Goal: Task Accomplishment & Management: Complete application form

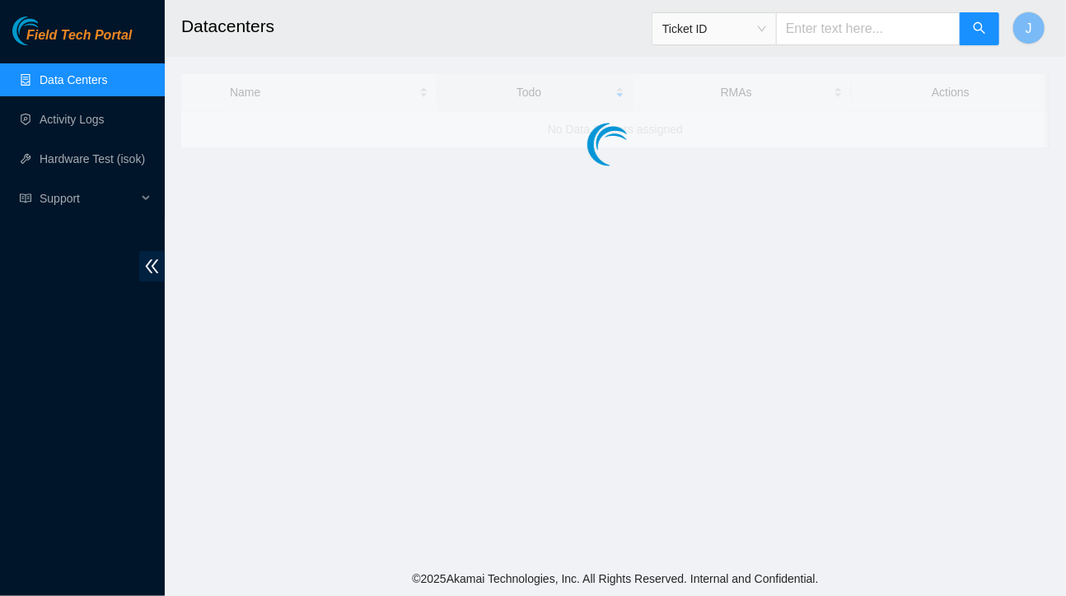
drag, startPoint x: 0, startPoint y: 0, endPoint x: 575, endPoint y: 255, distance: 628.9
click at [575, 255] on main "Datacenters Ticket ID J Name Todo RMAs Actions No Data Centers assigned" at bounding box center [615, 281] width 901 height 562
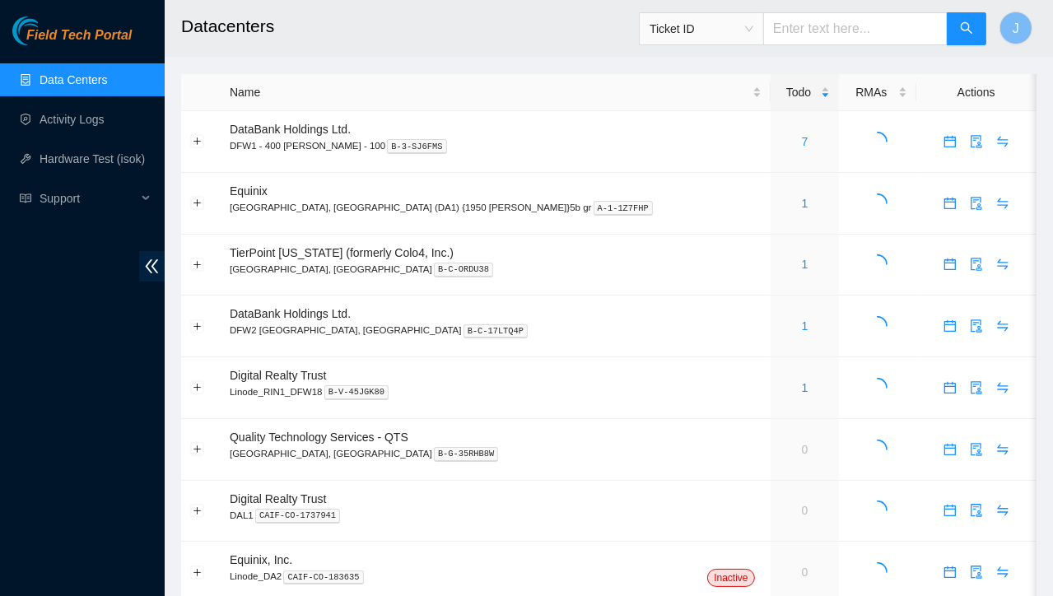
drag, startPoint x: 575, startPoint y: 255, endPoint x: 483, endPoint y: 16, distance: 256.8
click at [483, 16] on h2 "Datacenters" at bounding box center [538, 26] width 714 height 53
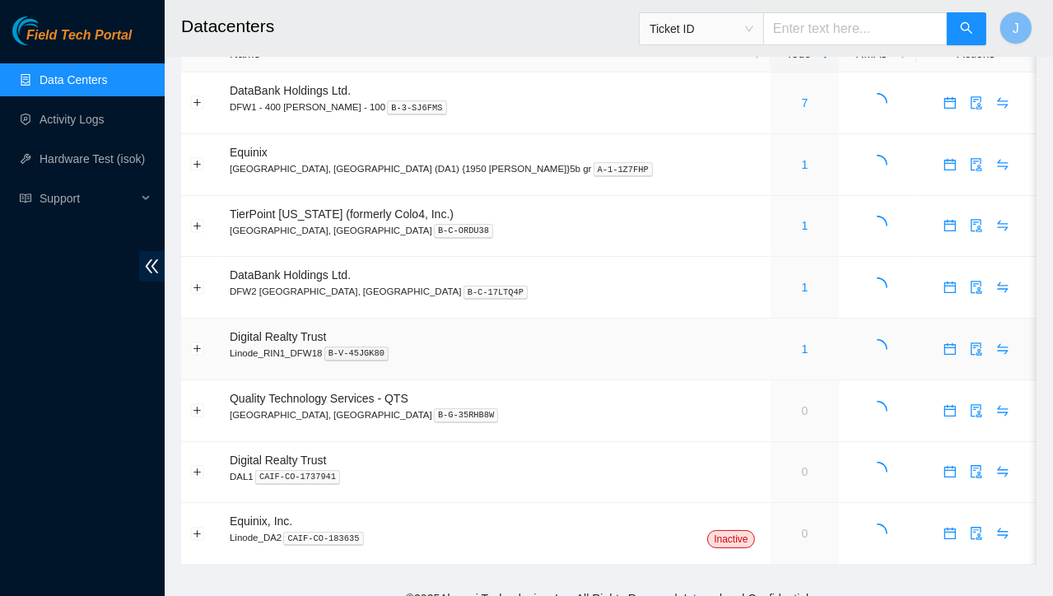
scroll to position [40, 0]
click at [802, 226] on link "1" at bounding box center [805, 224] width 7 height 13
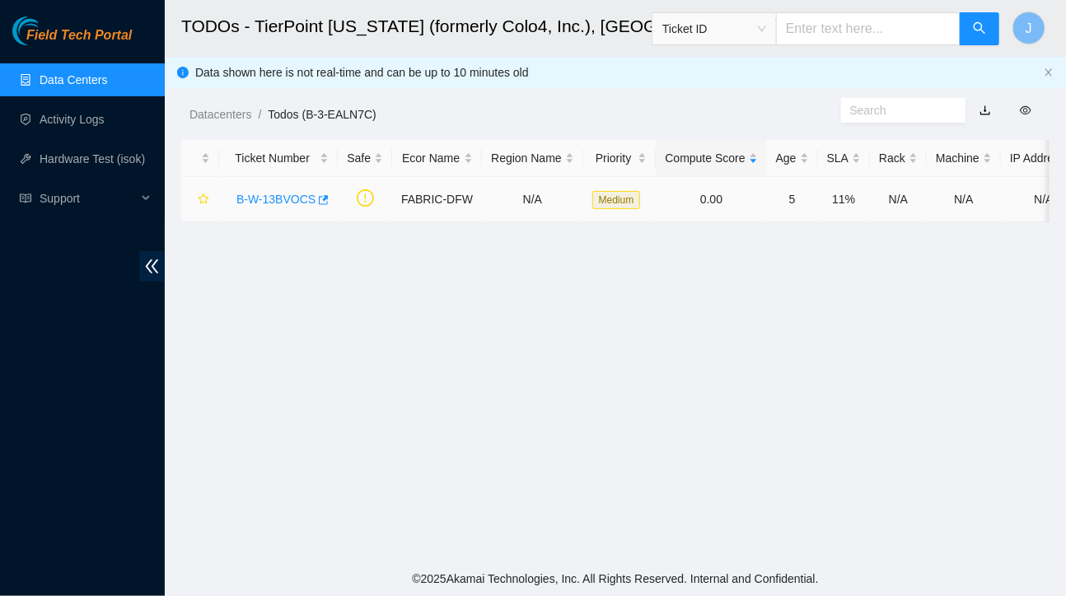
click at [274, 204] on link "B-W-13BVOCS" at bounding box center [275, 199] width 79 height 13
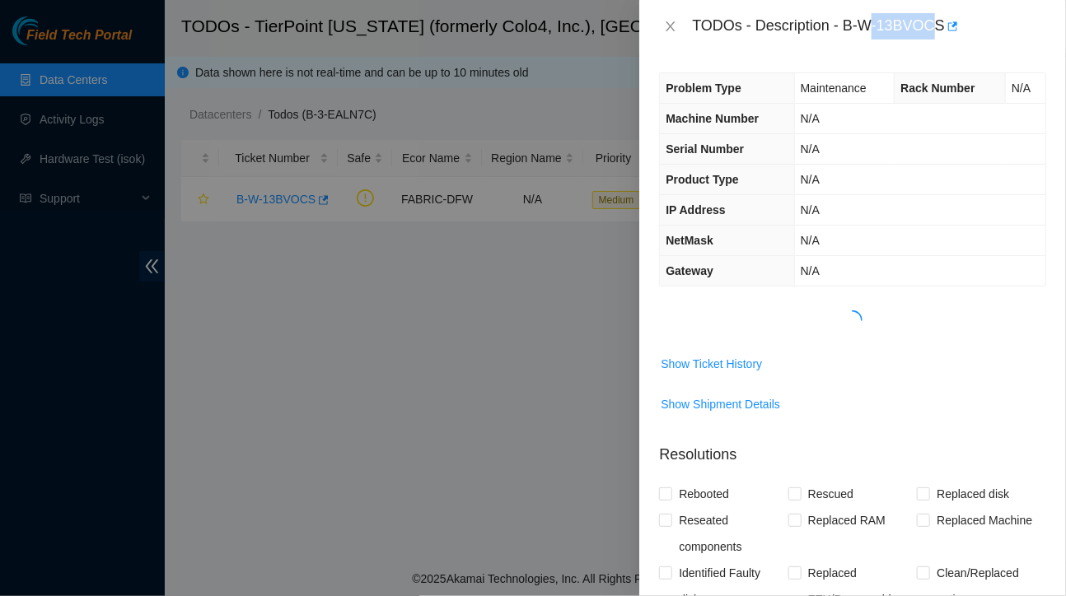
drag, startPoint x: 938, startPoint y: 25, endPoint x: 860, endPoint y: 29, distance: 77.5
click at [860, 29] on div "TODOs - Description - B-W-13BVOCS" at bounding box center [869, 26] width 354 height 26
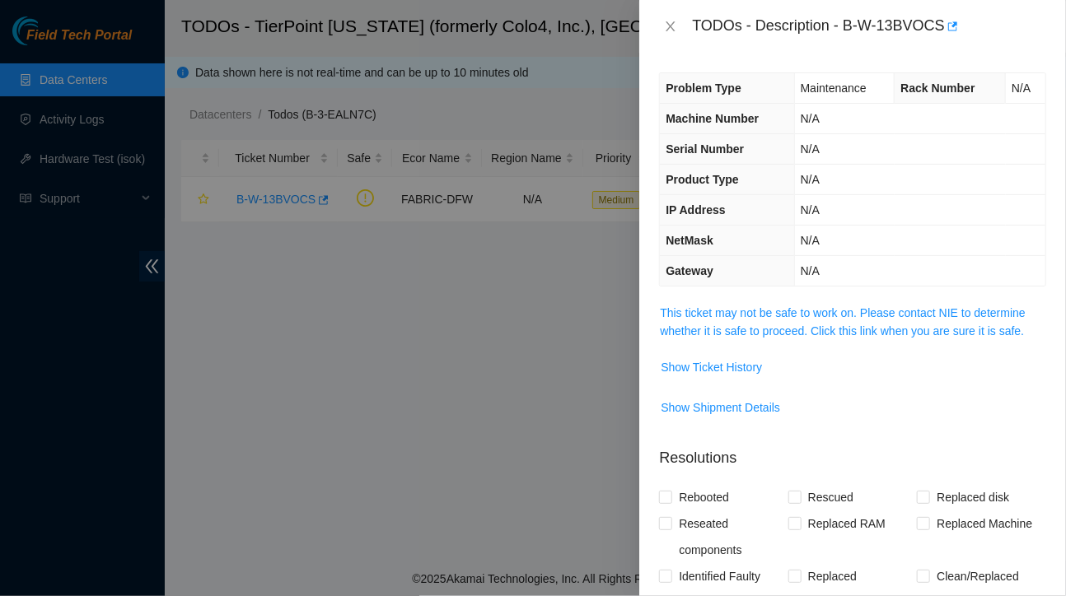
drag, startPoint x: 860, startPoint y: 29, endPoint x: 847, endPoint y: 30, distance: 13.3
click at [847, 30] on div "TODOs - Description - B-W-13BVOCS" at bounding box center [869, 26] width 354 height 26
drag, startPoint x: 847, startPoint y: 30, endPoint x: 926, endPoint y: 49, distance: 80.5
click at [926, 49] on div "TODOs - Description - B-W-13BVOCS" at bounding box center [852, 26] width 427 height 53
copy div "B-W-13BVOCS"
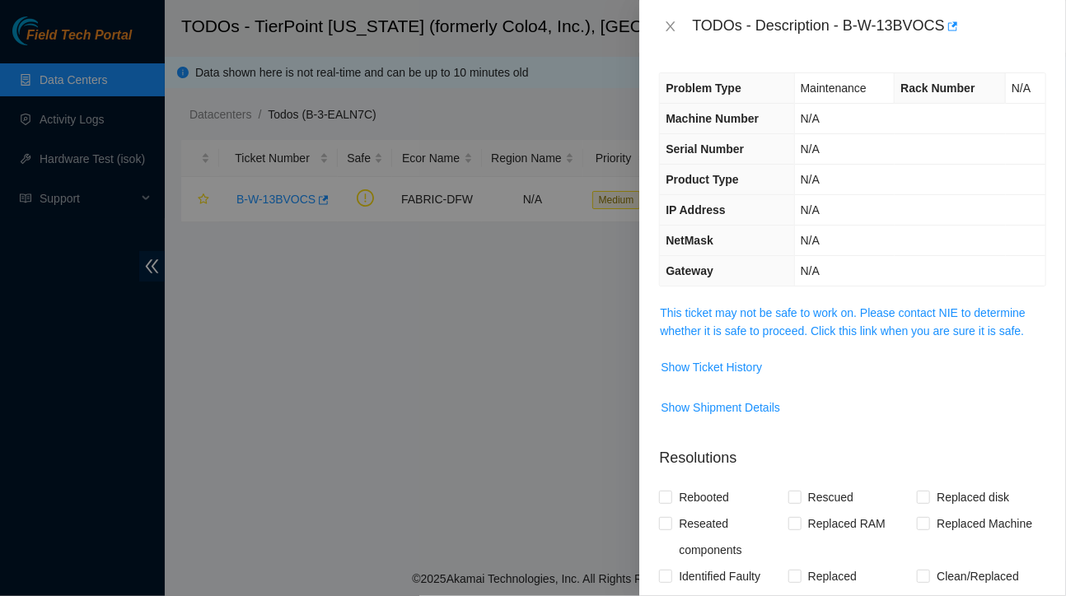
click at [342, 358] on div at bounding box center [533, 298] width 1066 height 596
drag, startPoint x: 850, startPoint y: 28, endPoint x: 923, endPoint y: 9, distance: 75.7
click at [923, 9] on div "TODOs - Description - B-W-13BVOCS" at bounding box center [852, 26] width 427 height 53
drag, startPoint x: 923, startPoint y: 9, endPoint x: 815, endPoint y: 28, distance: 109.5
click at [815, 28] on div "TODOs - Description - B-W-13BVOCS" at bounding box center [869, 26] width 354 height 26
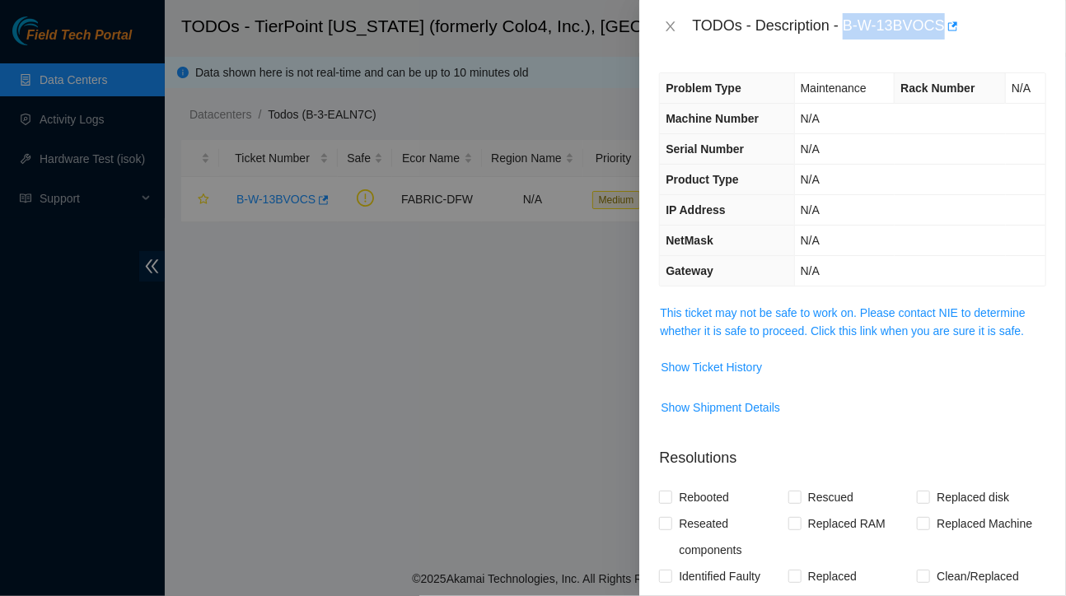
drag, startPoint x: 846, startPoint y: 24, endPoint x: 940, endPoint y: 30, distance: 94.1
click at [940, 30] on div "TODOs - Description - B-W-13BVOCS" at bounding box center [869, 26] width 354 height 26
copy div "B-W-13BVOCS"
click at [908, 141] on td "N/A" at bounding box center [919, 149] width 251 height 30
click at [736, 366] on span "Show Ticket History" at bounding box center [710, 367] width 101 height 18
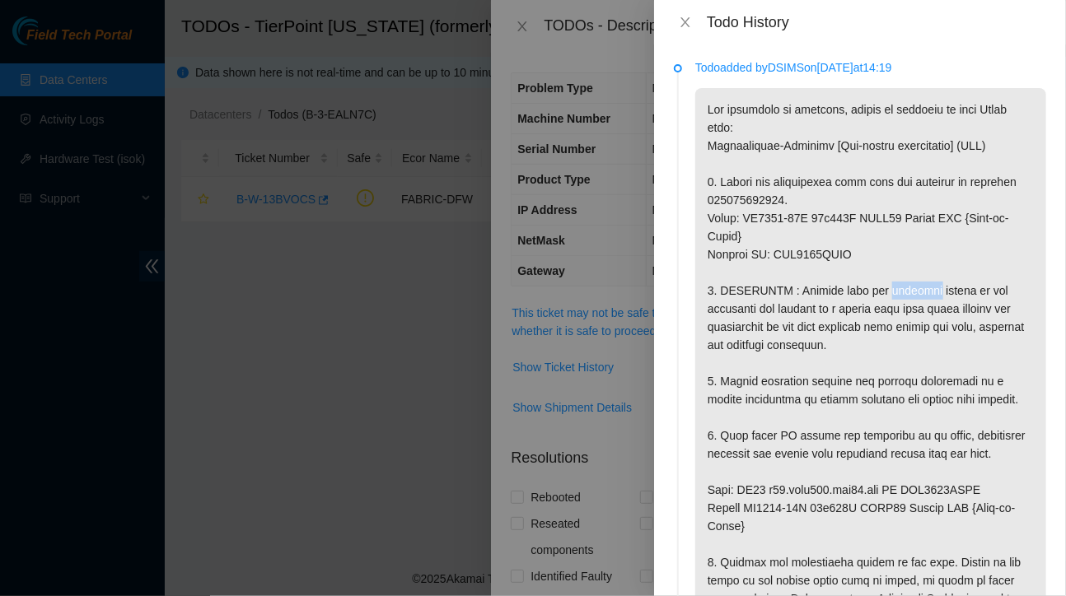
click at [747, 273] on p at bounding box center [870, 535] width 351 height 894
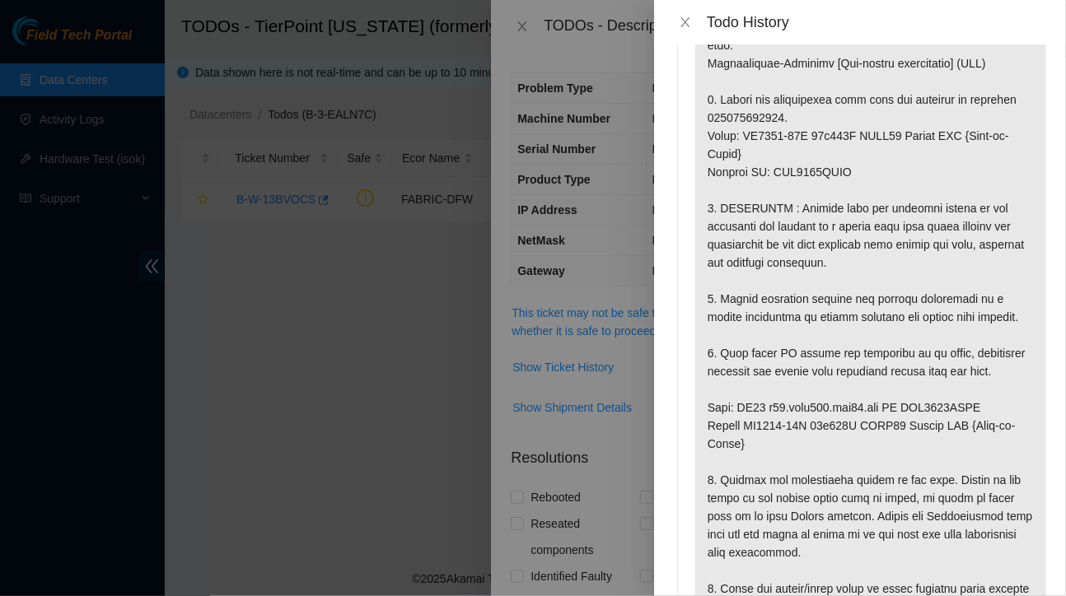
scroll to position [82, 0]
drag, startPoint x: 898, startPoint y: 422, endPoint x: 969, endPoint y: 425, distance: 71.7
click at [969, 425] on p at bounding box center [870, 453] width 351 height 894
copy p "AAA2037AAJL"
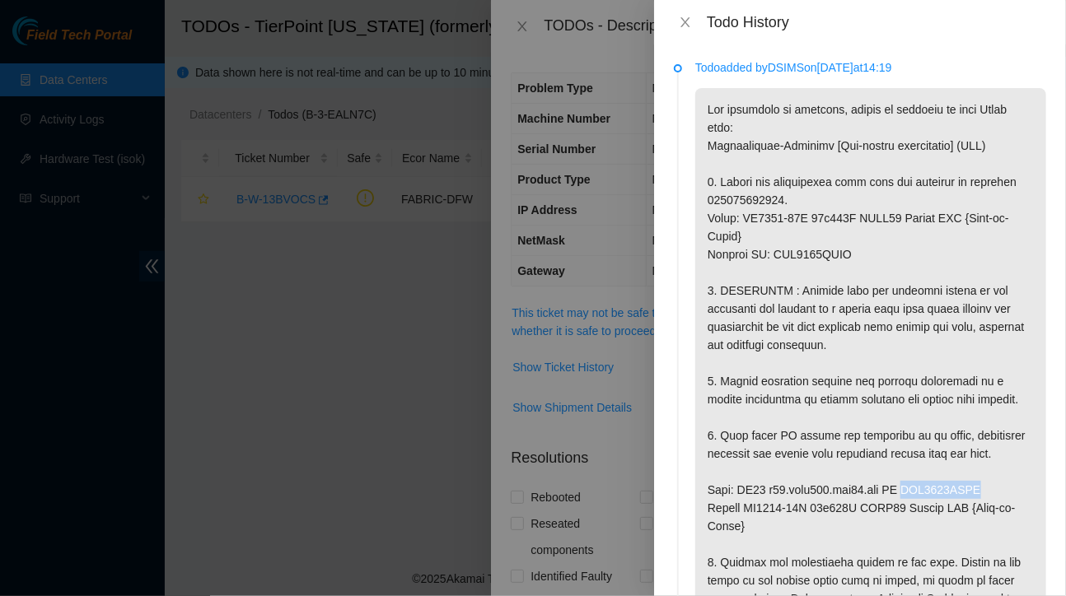
scroll to position [3, 0]
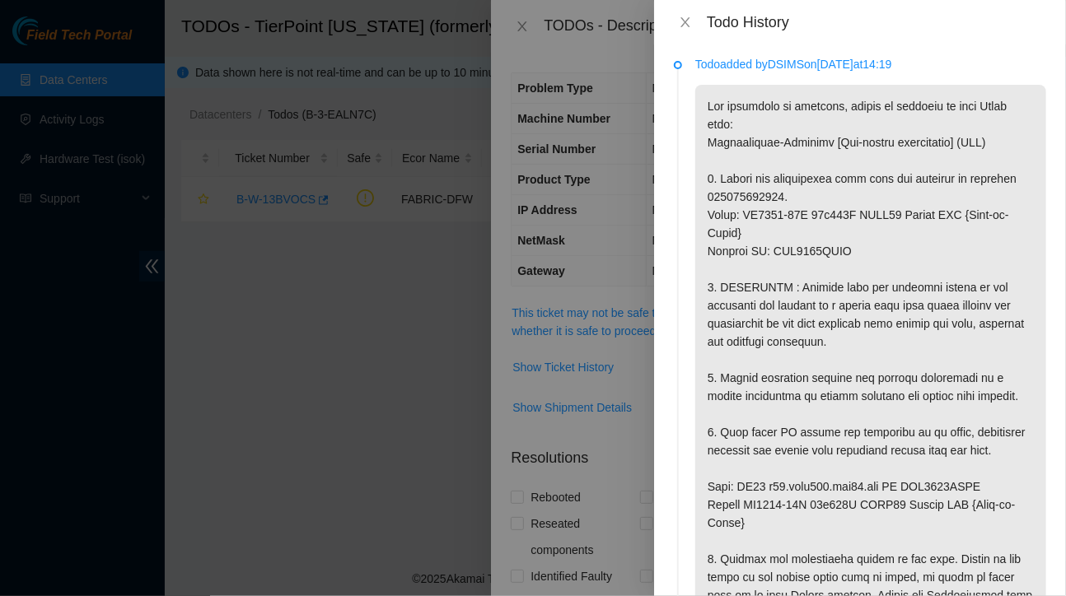
click at [604, 203] on div at bounding box center [533, 298] width 1066 height 596
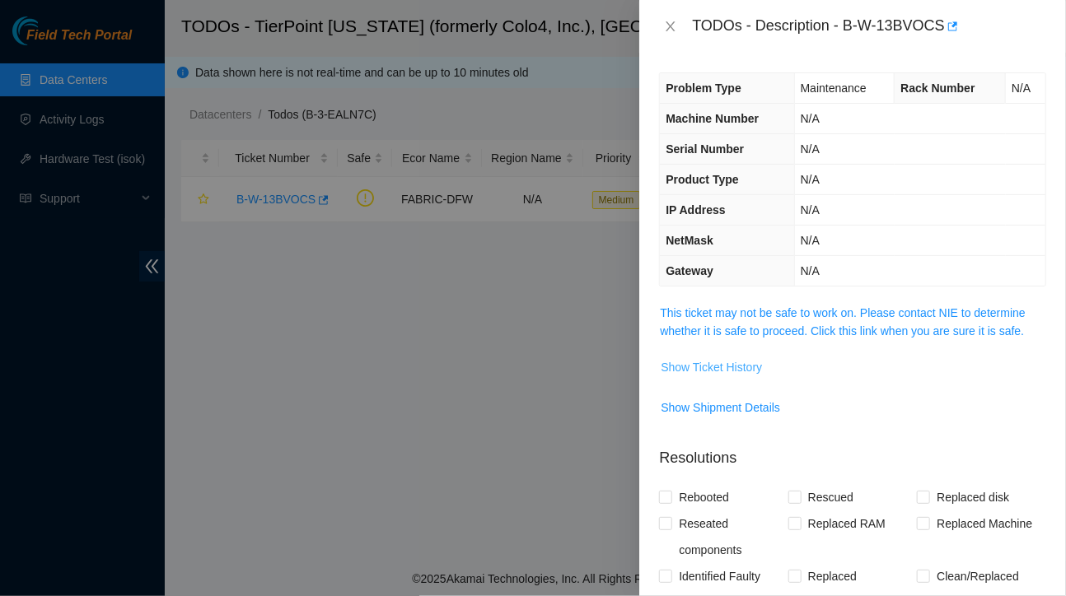
click at [705, 366] on span "Show Ticket History" at bounding box center [710, 367] width 101 height 18
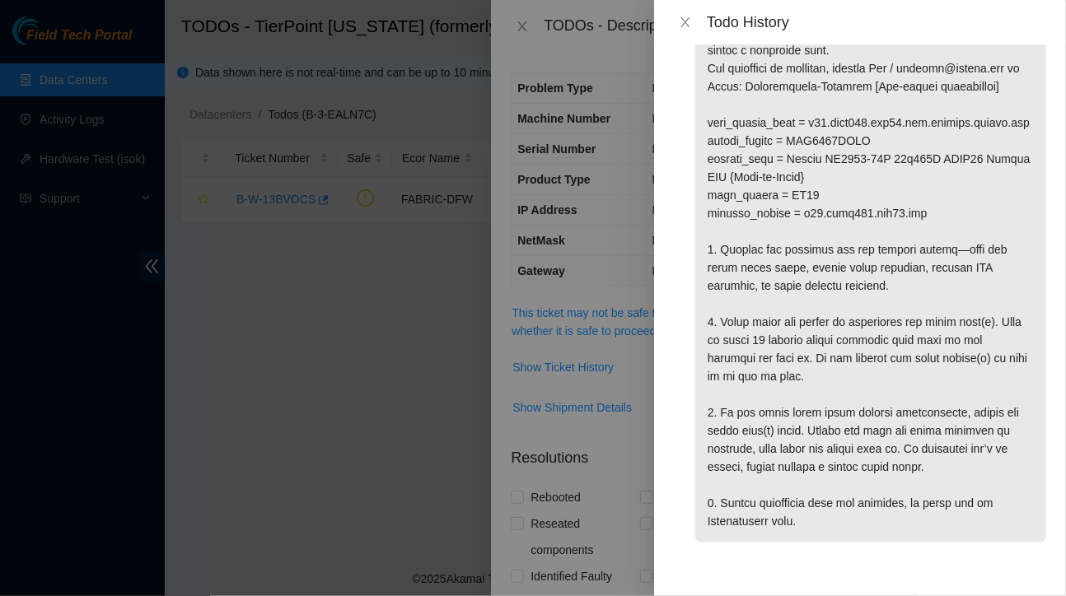
scroll to position [1637, 0]
click at [683, 42] on div "Todo History" at bounding box center [860, 22] width 412 height 44
click at [685, 16] on icon "close" at bounding box center [685, 22] width 13 height 13
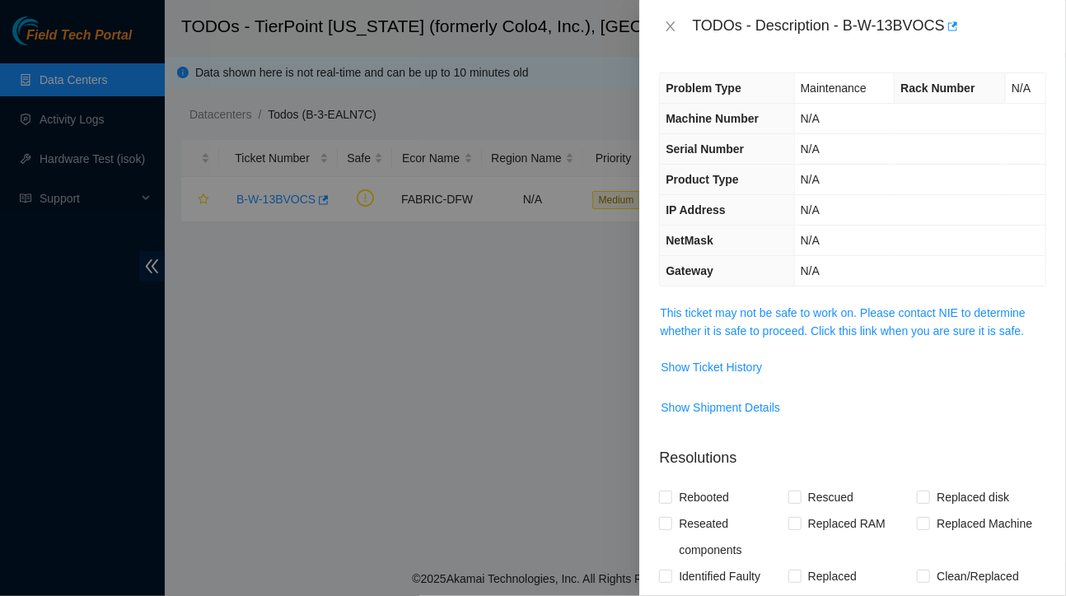
scroll to position [321, 0]
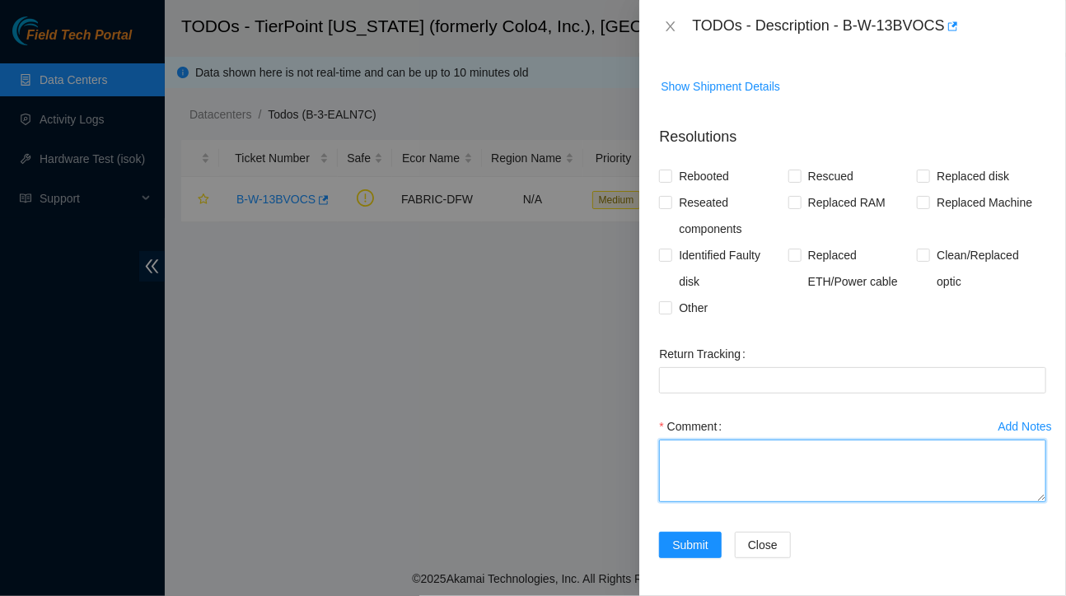
click at [734, 469] on textarea "Comment" at bounding box center [852, 471] width 387 height 63
paste textarea "All tasks have been completed successfully. The replacement unit (SN: AAA2003AA…"
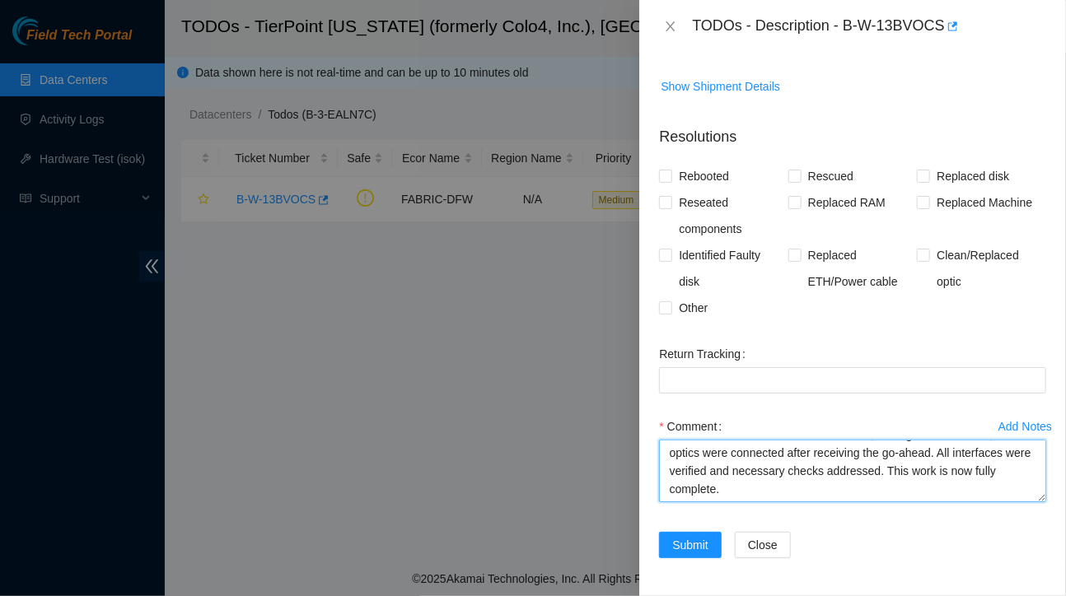
scroll to position [267, 0]
paste textarea "Ticket: B-W-13W01XJ Good Disk: S5YJNA0R516346 Bad Disk: S45PNE0M109477 Service …"
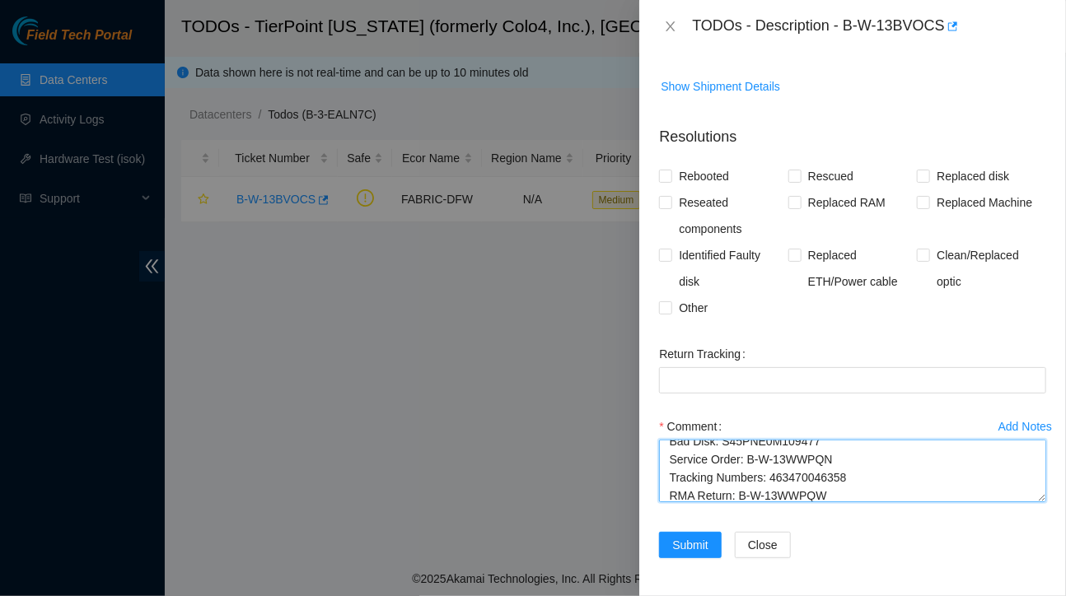
scroll to position [380, 0]
click at [872, 490] on textarea "All tasks have been completed successfully. The replacement unit (SN: AAA2003AA…" at bounding box center [852, 471] width 387 height 63
click at [792, 484] on textarea "All tasks have been completed successfully. The replacement unit (SN: AAA2003AA…" at bounding box center [852, 471] width 387 height 63
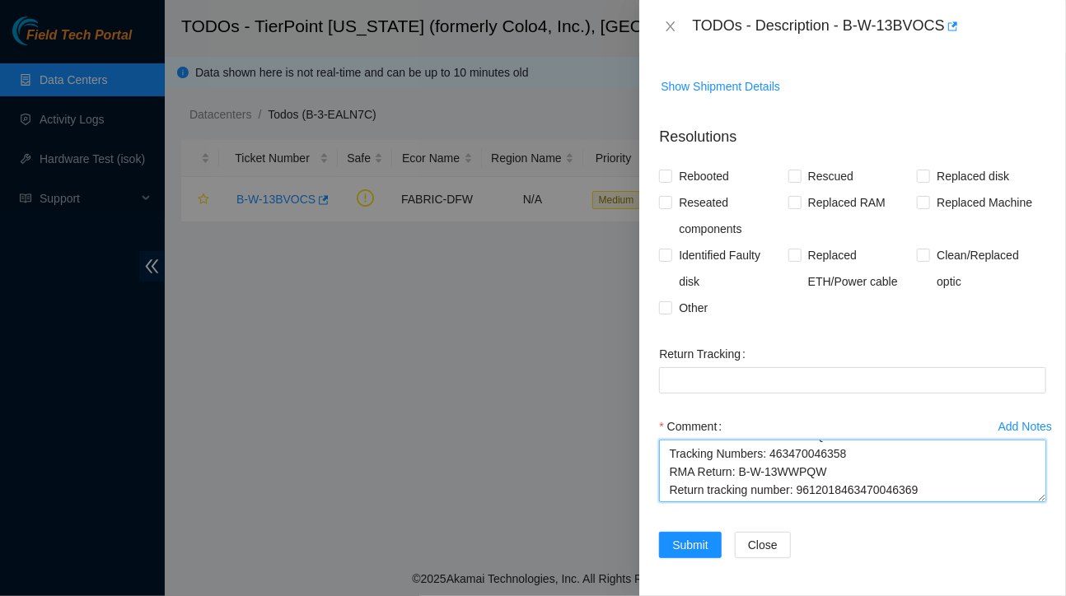
drag, startPoint x: 919, startPoint y: 478, endPoint x: 880, endPoint y: 478, distance: 38.7
click at [880, 478] on textarea "All tasks have been completed successfully. The replacement unit (SN: AAA2003AA…" at bounding box center [852, 471] width 387 height 63
drag, startPoint x: 796, startPoint y: 494, endPoint x: 932, endPoint y: 487, distance: 136.1
click at [932, 487] on textarea "All tasks have been completed successfully. The replacement unit (SN: AAA2003AA…" at bounding box center [852, 471] width 387 height 63
type textarea "All tasks have been completed successfully. The replacement unit (SN: AAA2003AA…"
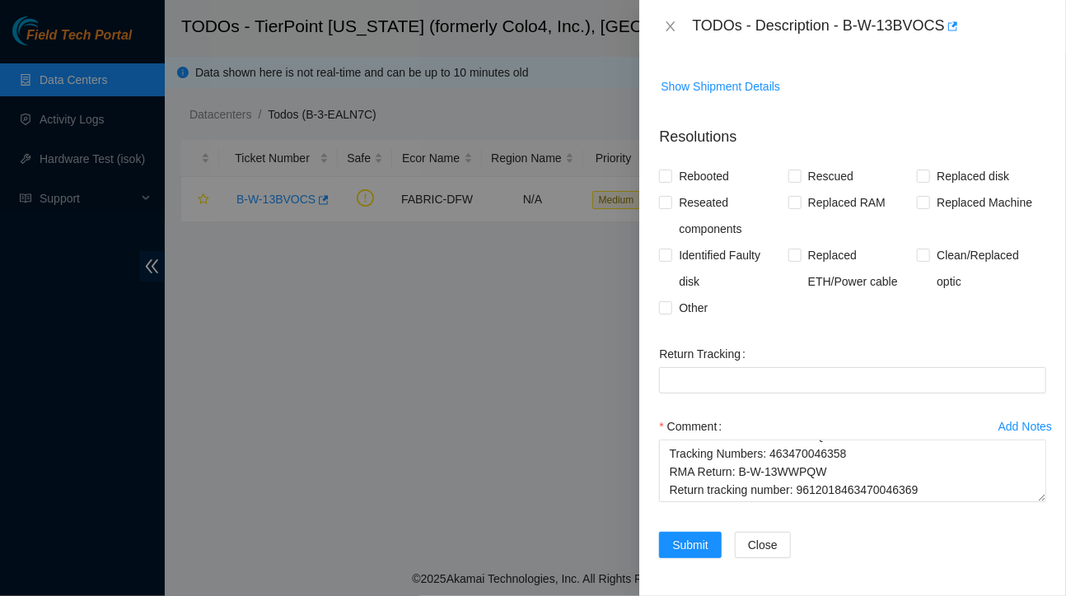
click at [519, 345] on div at bounding box center [533, 298] width 1066 height 596
click at [727, 385] on Tracking "Return Tracking" at bounding box center [852, 380] width 387 height 26
paste Tracking "9612018463470046369"
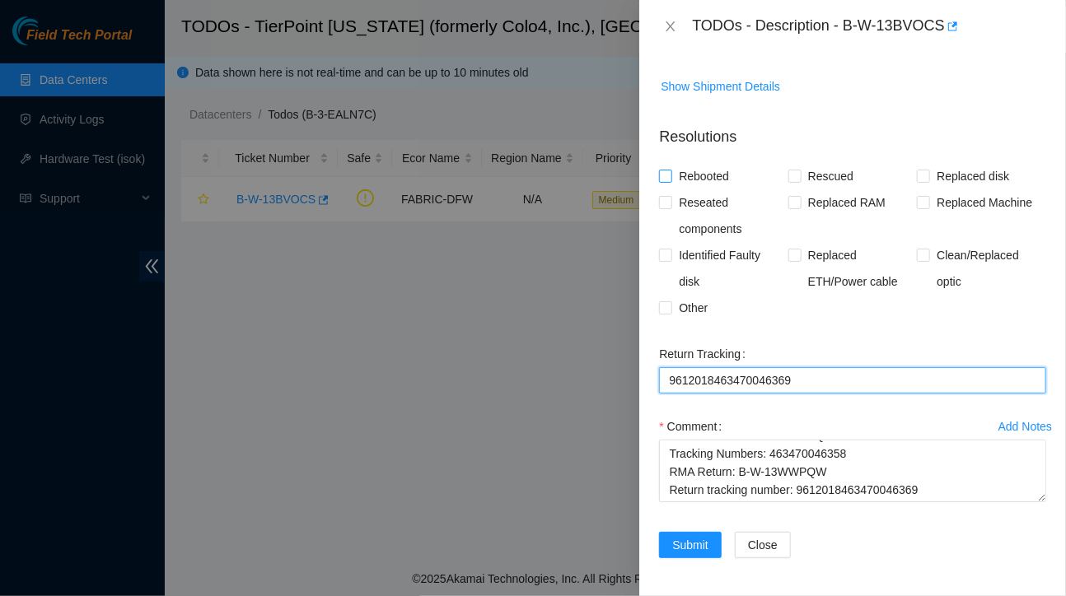
type Tracking "9612018463470046369"
click at [671, 175] on span at bounding box center [665, 176] width 13 height 13
click at [670, 175] on input "Rebooted" at bounding box center [665, 176] width 12 height 12
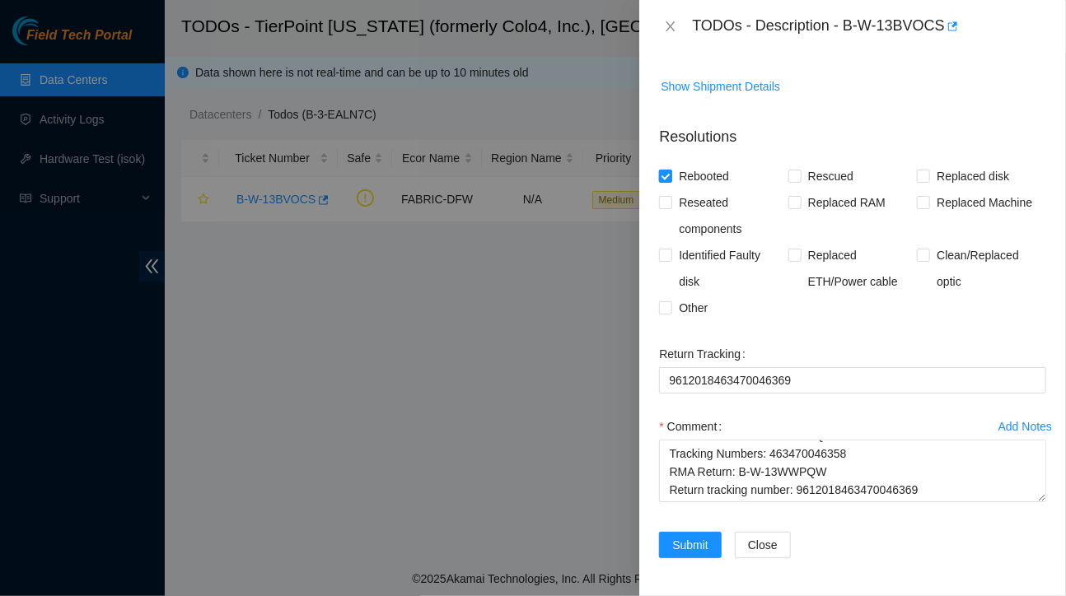
click at [671, 175] on span at bounding box center [665, 176] width 13 height 13
click at [670, 175] on input "Rebooted" at bounding box center [665, 176] width 12 height 12
checkbox input "false"
click at [919, 200] on input "Replaced Machine" at bounding box center [922, 202] width 12 height 12
checkbox input "true"
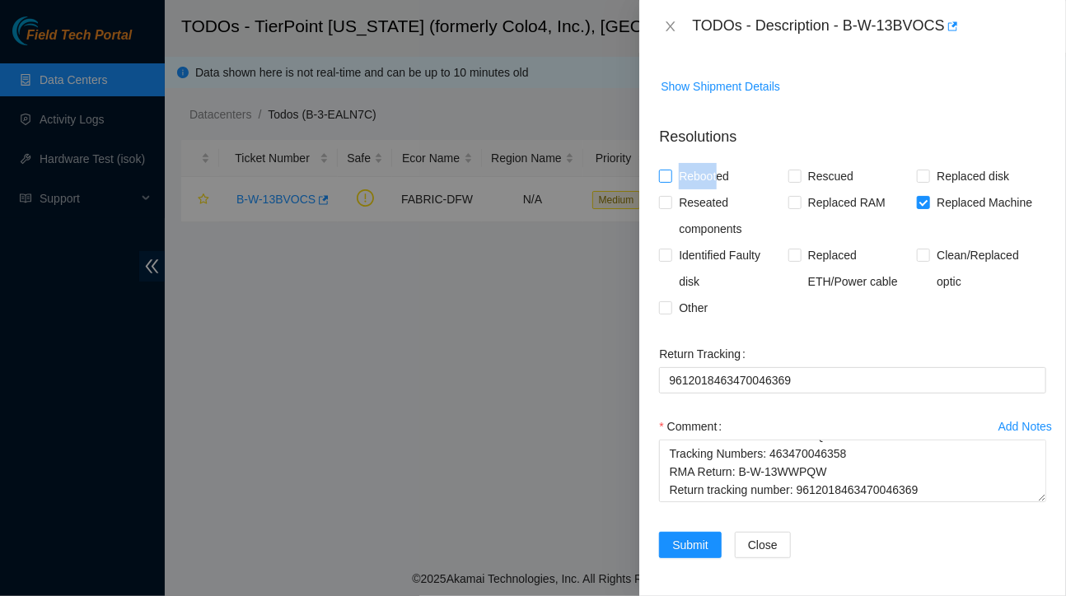
drag, startPoint x: 715, startPoint y: 180, endPoint x: 682, endPoint y: 180, distance: 32.9
click at [682, 180] on span "Rebooted" at bounding box center [703, 176] width 63 height 26
drag, startPoint x: 682, startPoint y: 180, endPoint x: 666, endPoint y: 174, distance: 17.0
click at [666, 174] on input "Rebooted" at bounding box center [665, 176] width 12 height 12
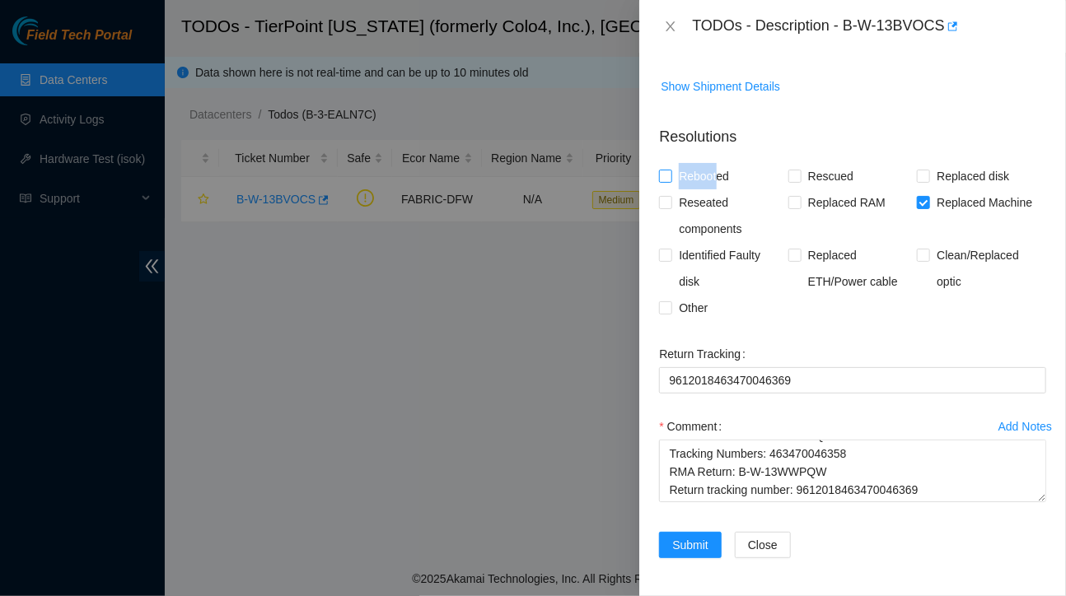
click at [666, 174] on input "Rebooted" at bounding box center [665, 176] width 12 height 12
checkbox input "true"
click at [672, 212] on span "Reseated components" at bounding box center [730, 215] width 116 height 53
click at [670, 208] on input "Reseated components" at bounding box center [665, 202] width 12 height 12
checkbox input "true"
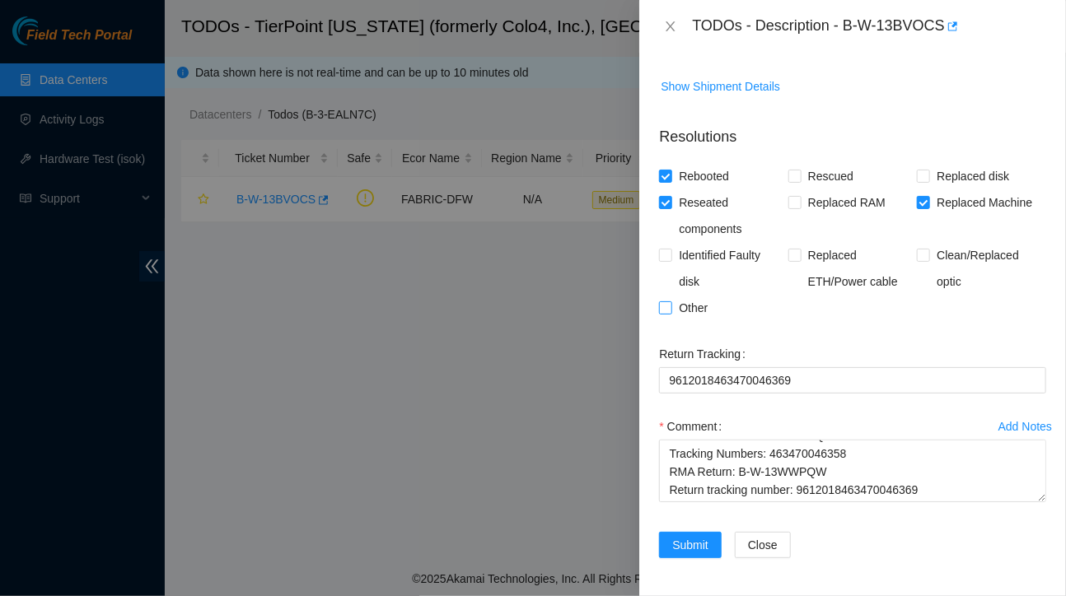
click at [670, 302] on input "Other" at bounding box center [665, 307] width 12 height 12
checkbox input "true"
click at [695, 543] on span "Submit" at bounding box center [690, 545] width 36 height 18
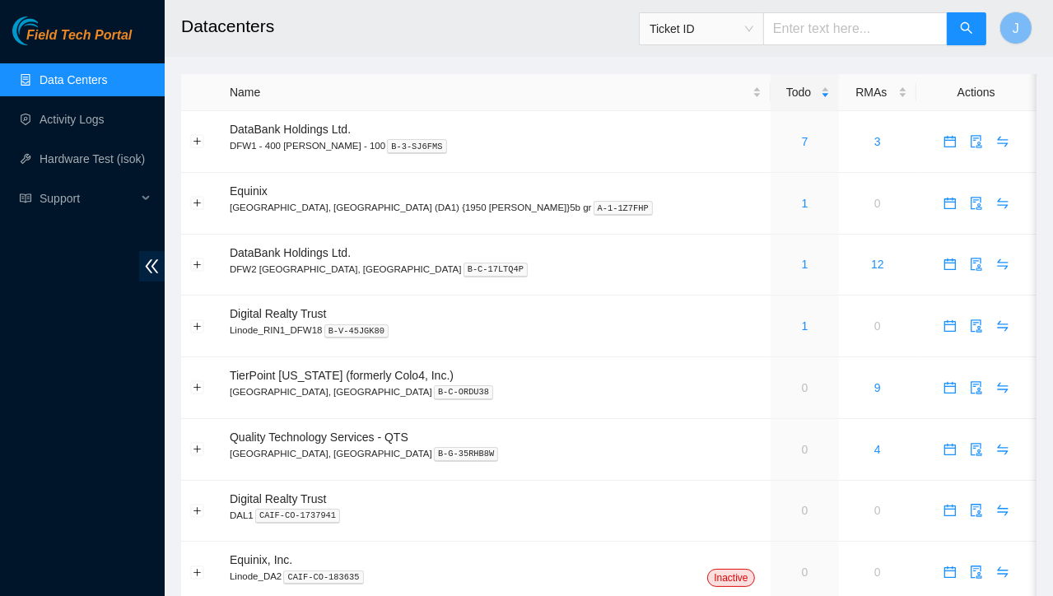
click at [98, 86] on link "Data Centers" at bounding box center [74, 79] width 68 height 13
click at [89, 121] on link "Activity Logs" at bounding box center [72, 119] width 65 height 13
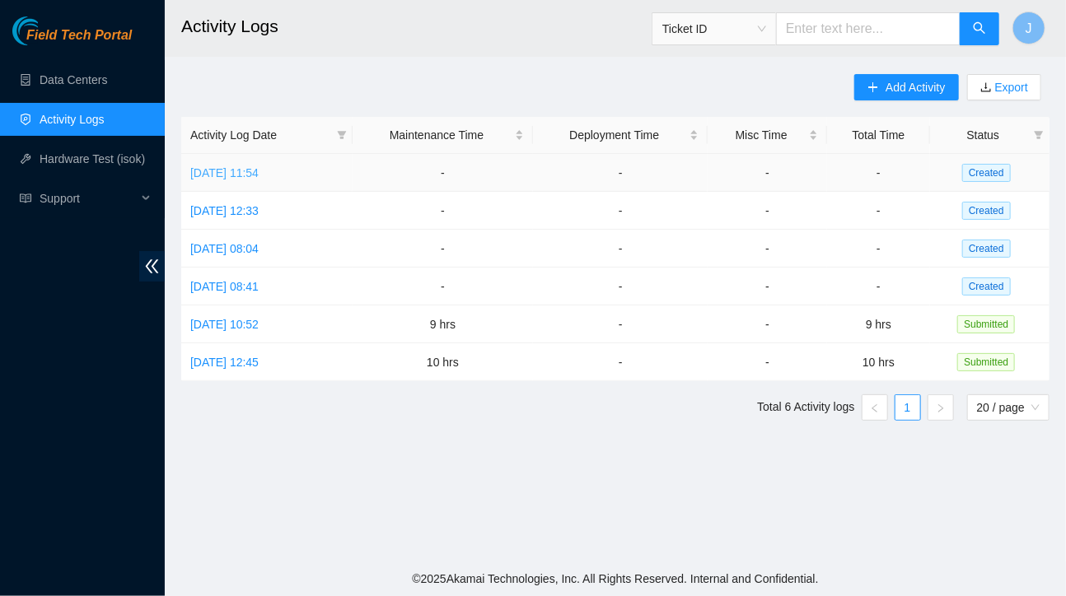
click at [259, 173] on link "[DATE] 11:54" at bounding box center [224, 172] width 68 height 13
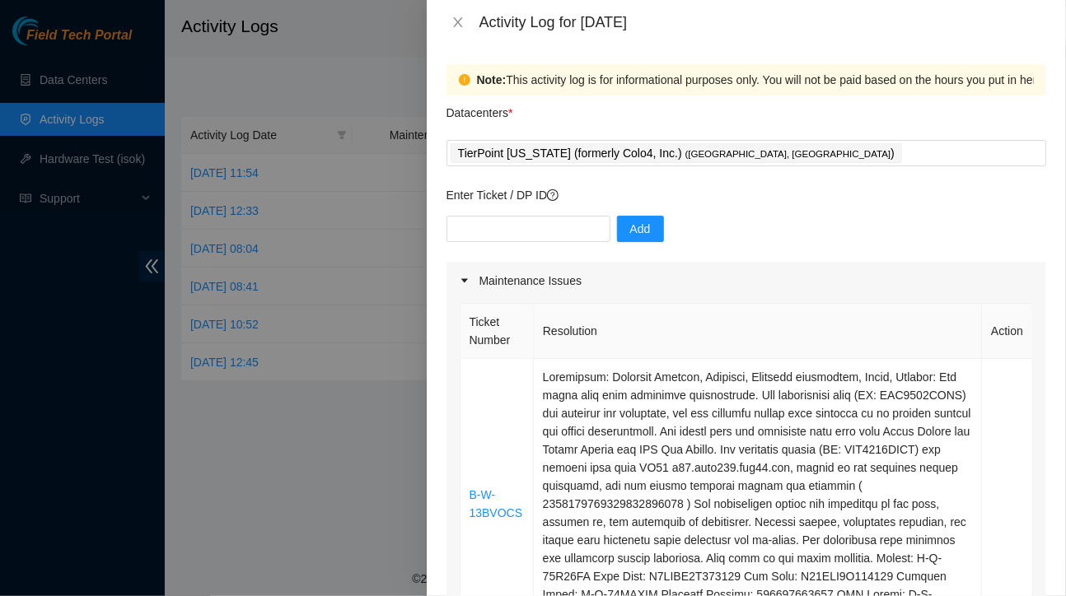
click at [732, 334] on th "Resolution" at bounding box center [758, 331] width 448 height 55
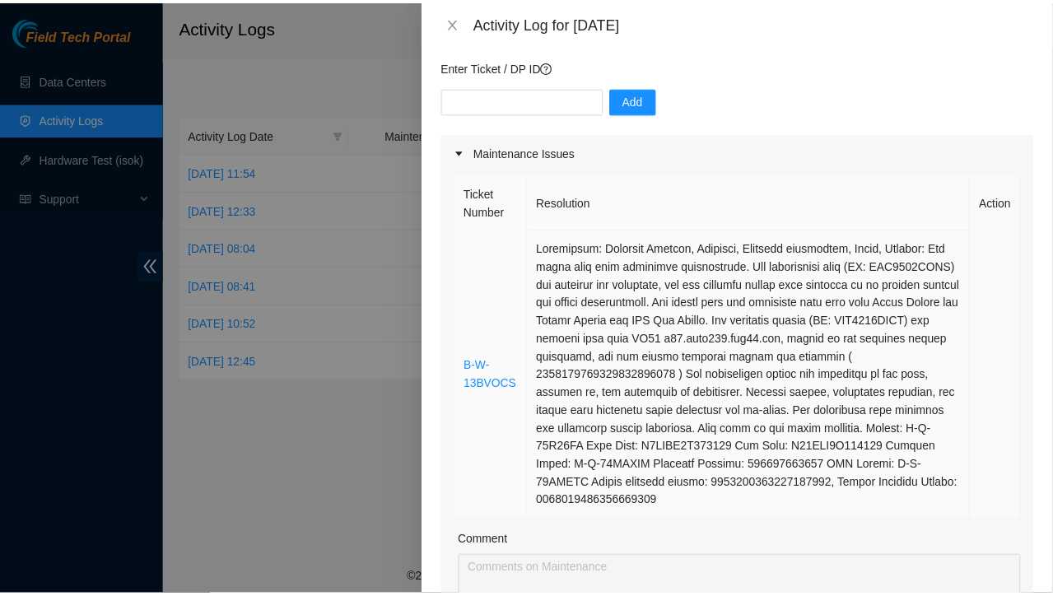
scroll to position [130, 0]
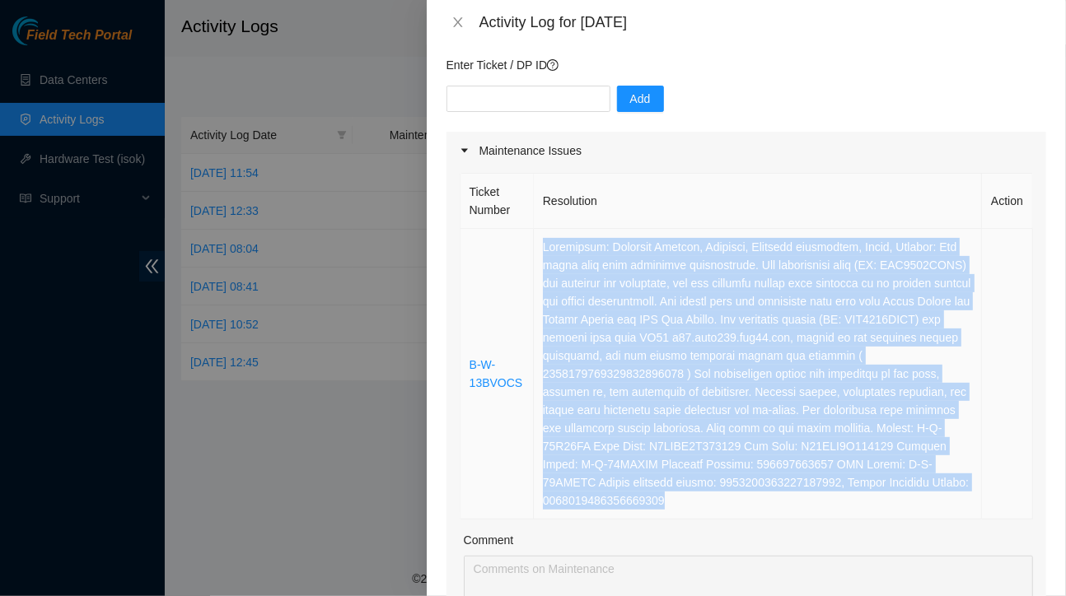
drag, startPoint x: 538, startPoint y: 243, endPoint x: 750, endPoint y: 498, distance: 332.1
click at [750, 498] on td at bounding box center [758, 374] width 448 height 291
copy td "Resolution: Replaced Machine, Rebooted, Reseated components, Other, Comment: Al…"
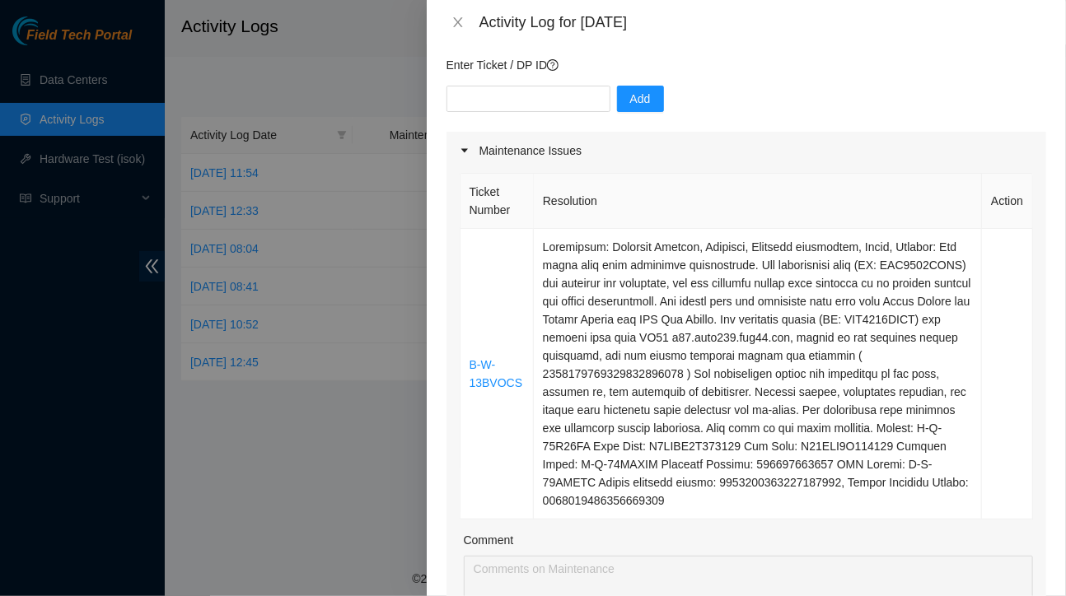
click at [455, 30] on div "Activity Log for 04-09-2025" at bounding box center [745, 22] width 599 height 18
click at [455, 23] on icon "close" at bounding box center [457, 22] width 13 height 13
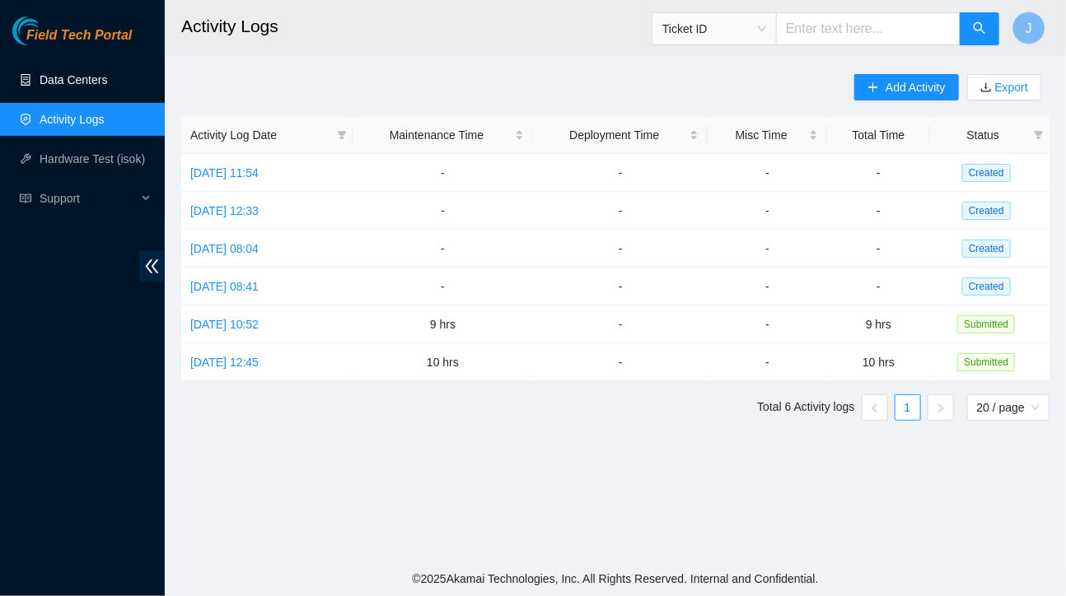
click at [59, 73] on link "Data Centers" at bounding box center [74, 79] width 68 height 13
